Goal: Find specific fact: Find contact information

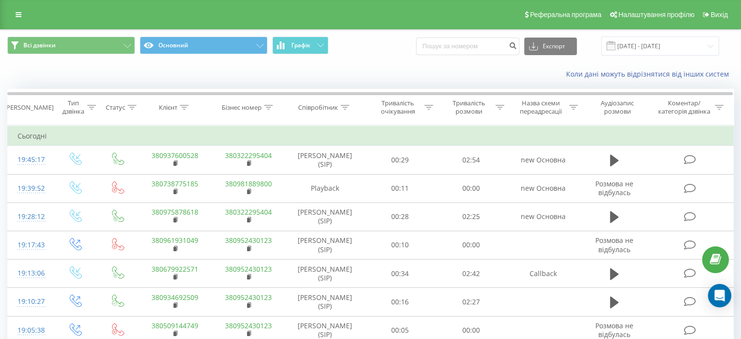
click at [42, 77] on div "Коли дані можуть відрізнятися вiд інших систем" at bounding box center [370, 73] width 740 height 23
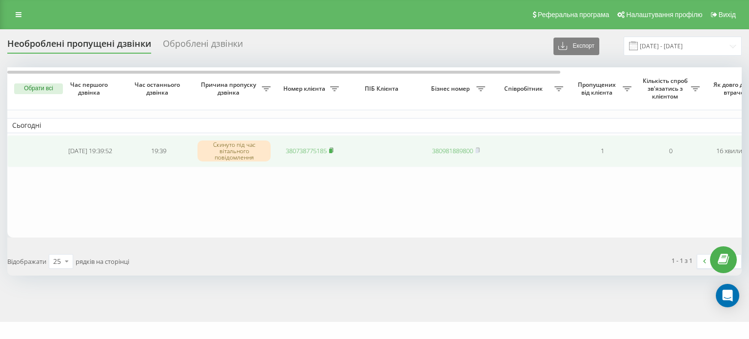
click at [331, 150] on rect at bounding box center [330, 151] width 3 height 4
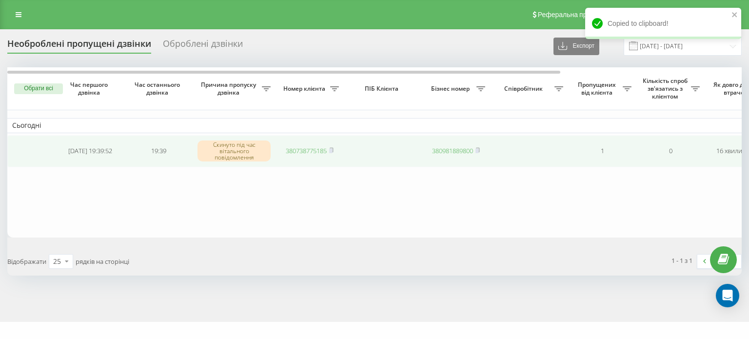
click at [312, 149] on link "380738775185" at bounding box center [306, 150] width 41 height 9
click at [332, 147] on icon at bounding box center [331, 150] width 4 height 6
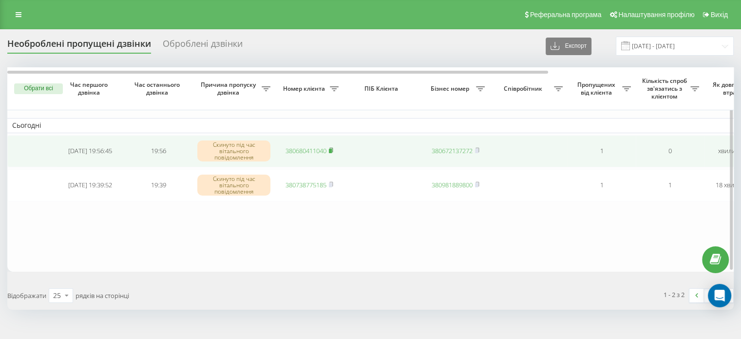
click at [332, 152] on rect at bounding box center [330, 151] width 3 height 4
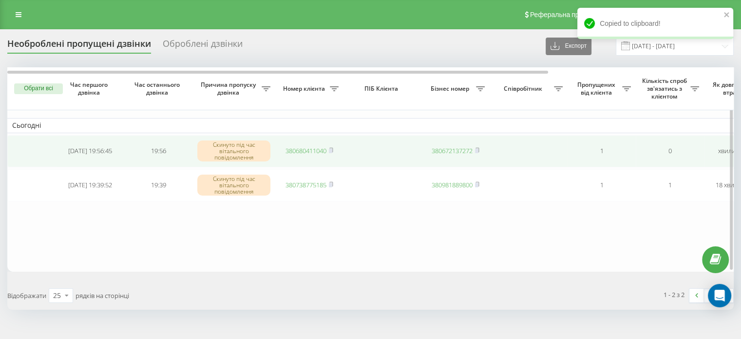
click at [315, 149] on link "380680411040" at bounding box center [306, 150] width 41 height 9
